Goal: Task Accomplishment & Management: Complete application form

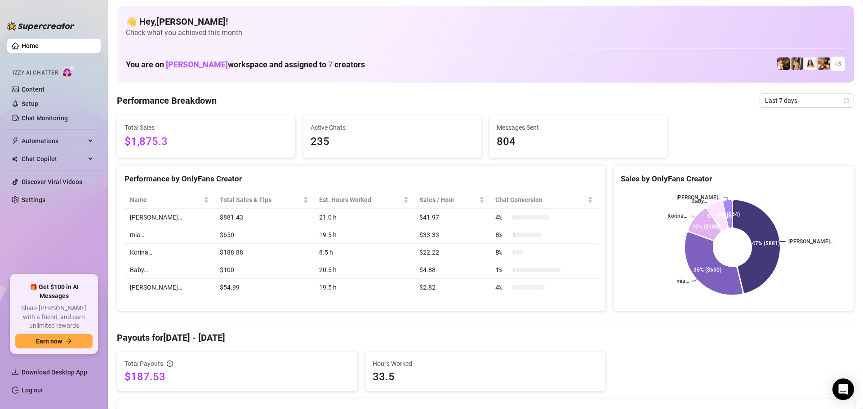
click at [717, 127] on div "Total Sales $1,875.3 Active Chats 235 Messages Sent 804" at bounding box center [485, 136] width 744 height 43
click at [43, 392] on link "Log out" at bounding box center [33, 390] width 22 height 7
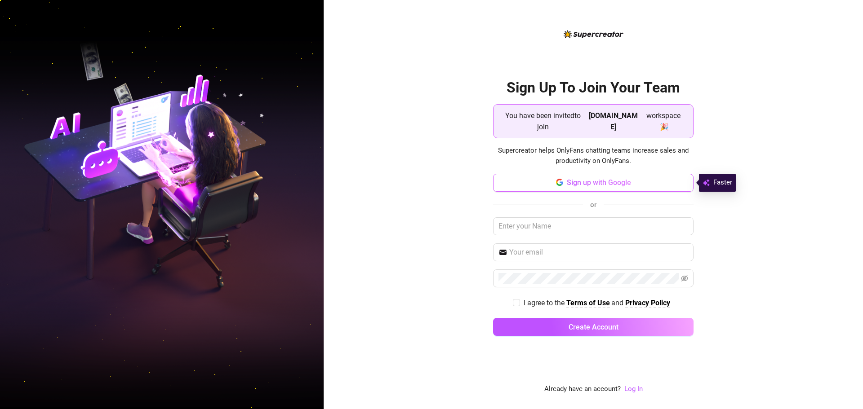
click at [564, 189] on button "Sign up with Google" at bounding box center [593, 183] width 200 height 18
